Goal: Contribute content

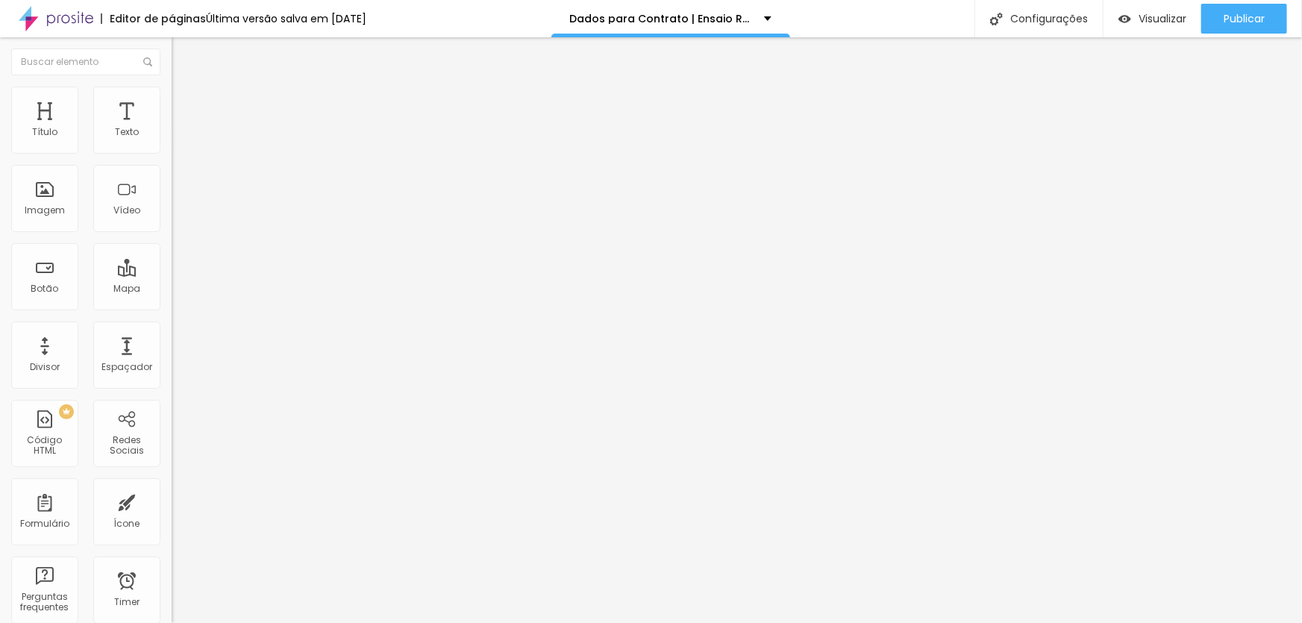
click at [172, 151] on img at bounding box center [176, 155] width 9 height 9
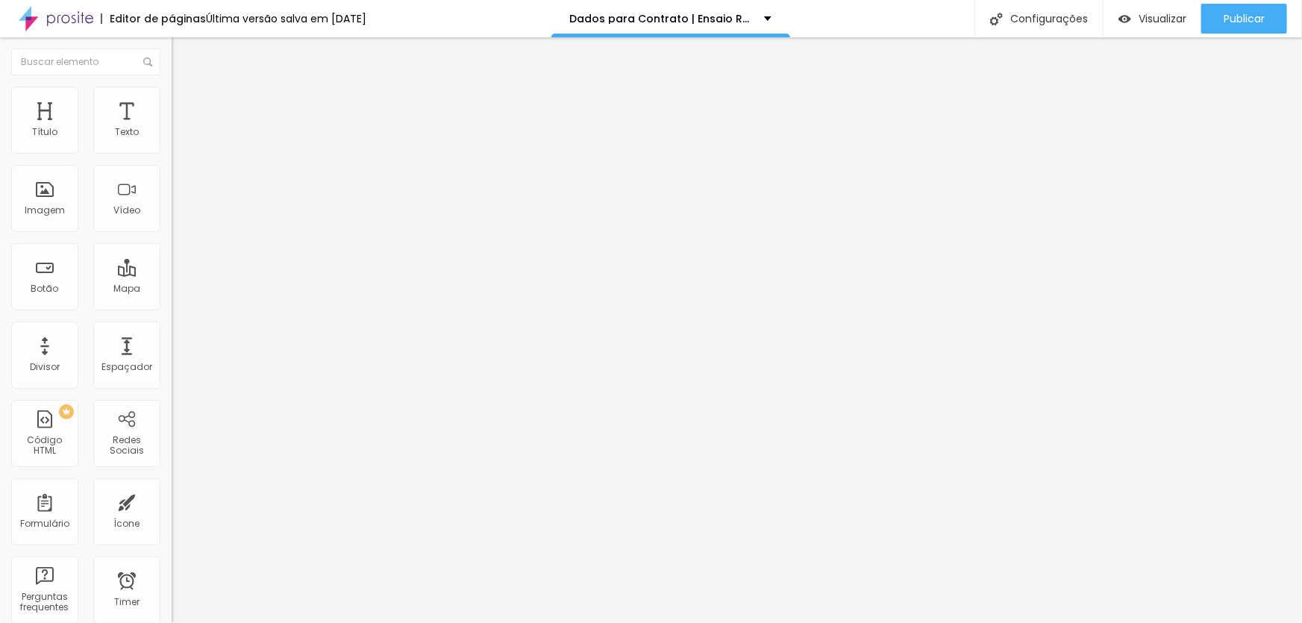
drag, startPoint x: 487, startPoint y: 339, endPoint x: 247, endPoint y: 349, distance: 239.8
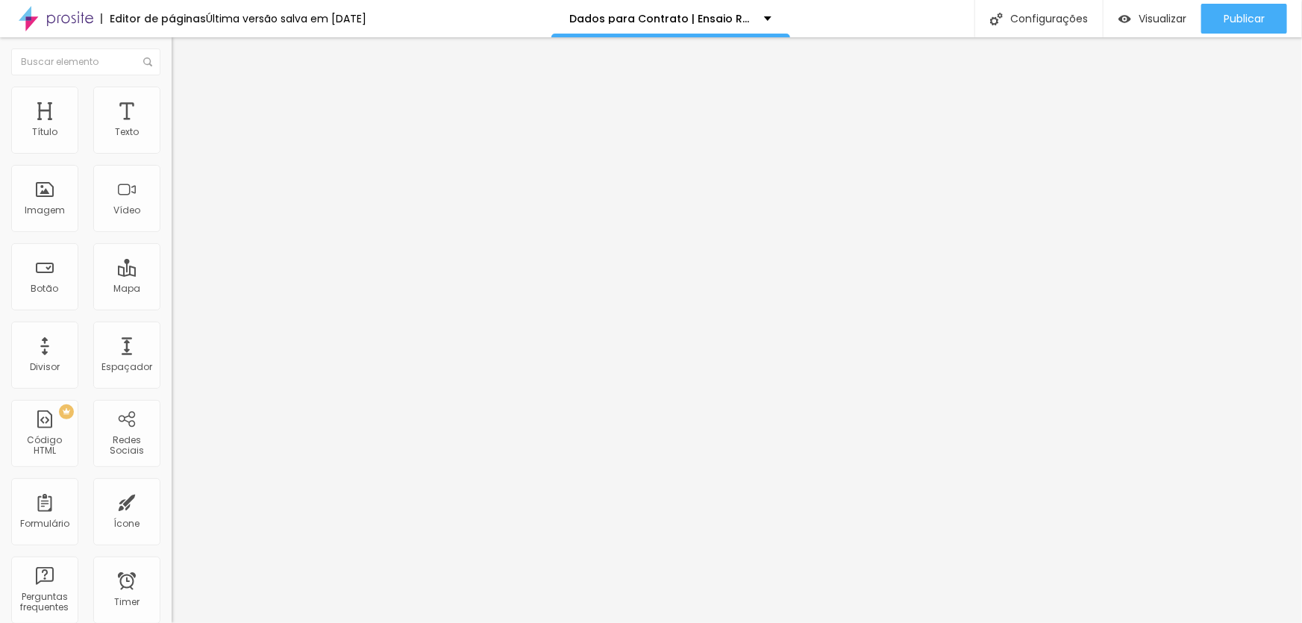
scroll to position [868, 0]
type input "Celular"
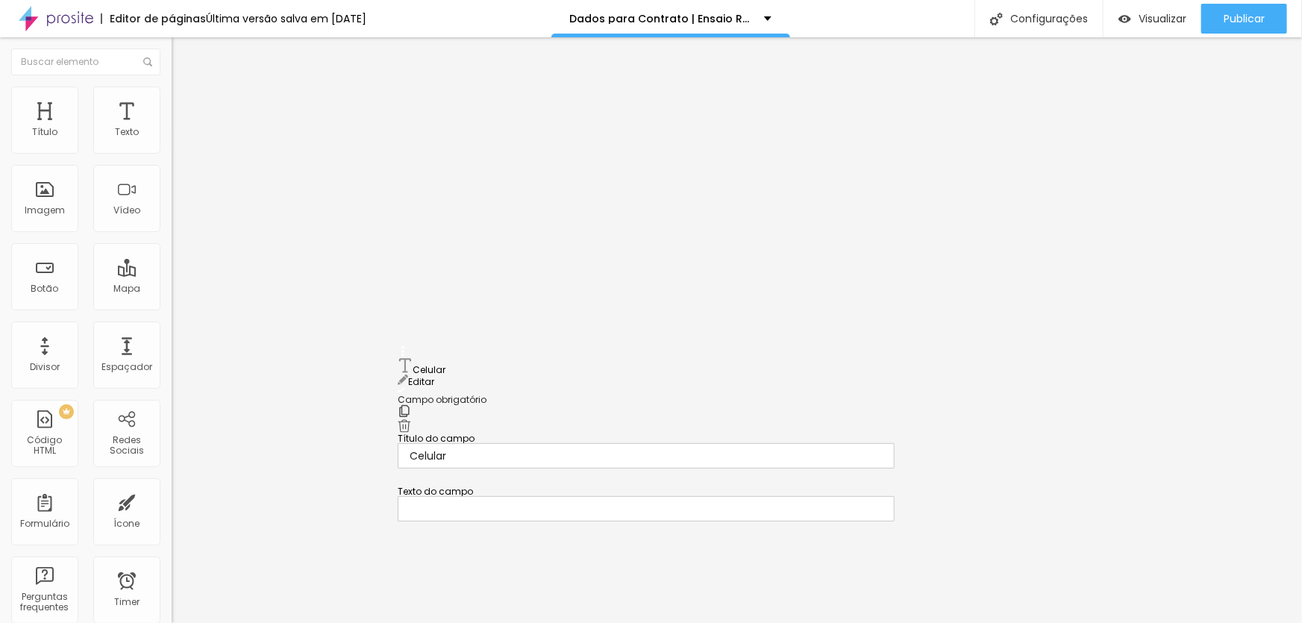
drag, startPoint x: 399, startPoint y: 405, endPoint x: 474, endPoint y: 377, distance: 80.5
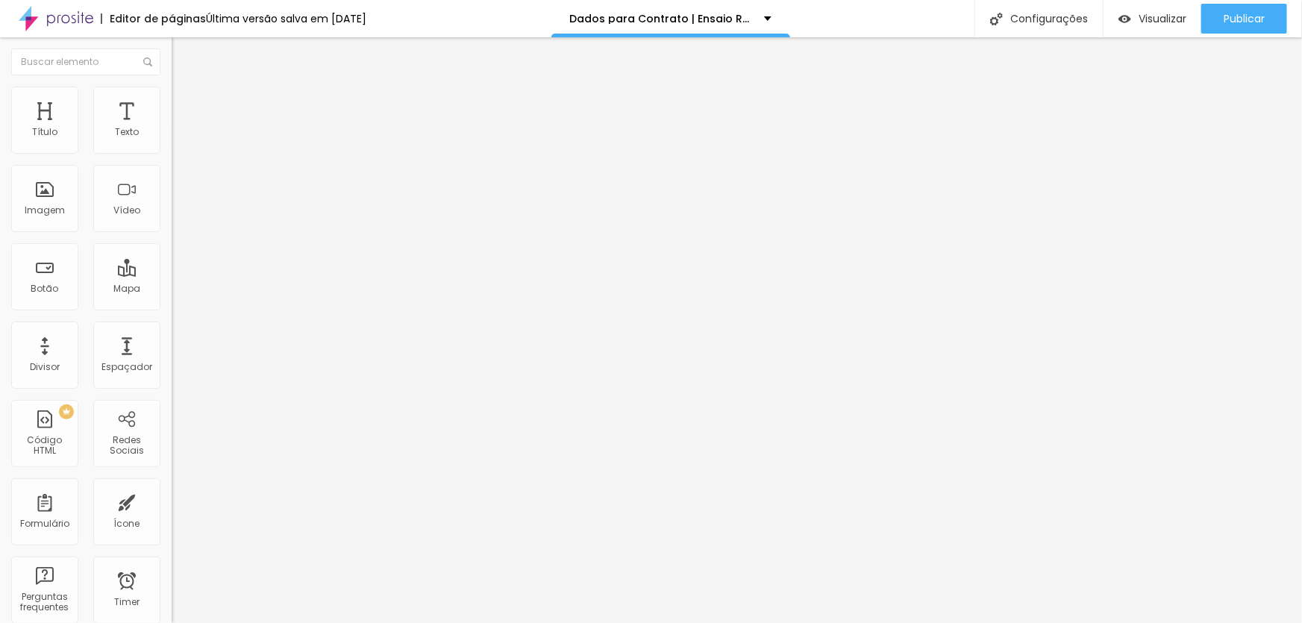
click at [1234, 21] on span "Publicar" at bounding box center [1244, 19] width 41 height 12
click at [1233, 15] on span "Publicar" at bounding box center [1244, 19] width 41 height 12
click at [1256, 19] on span "Publicar" at bounding box center [1244, 19] width 41 height 12
click at [1167, 27] on div "Visualizar" at bounding box center [1139, 19] width 68 height 30
